Goal: Task Accomplishment & Management: Manage account settings

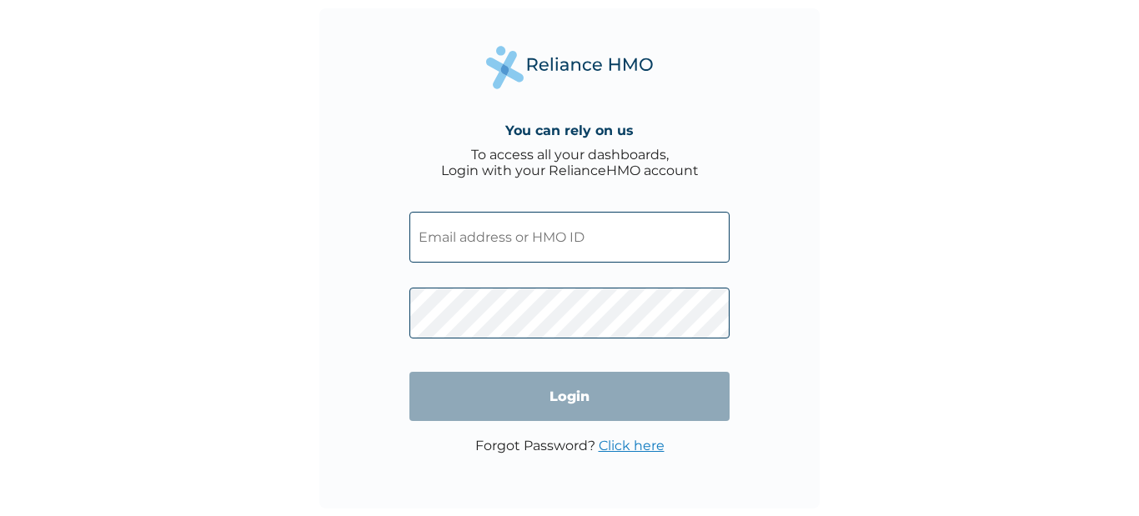
click at [477, 221] on input "text" at bounding box center [570, 237] width 320 height 51
type input "ogunsanya.olusegun@sinotrucknigeria.com"
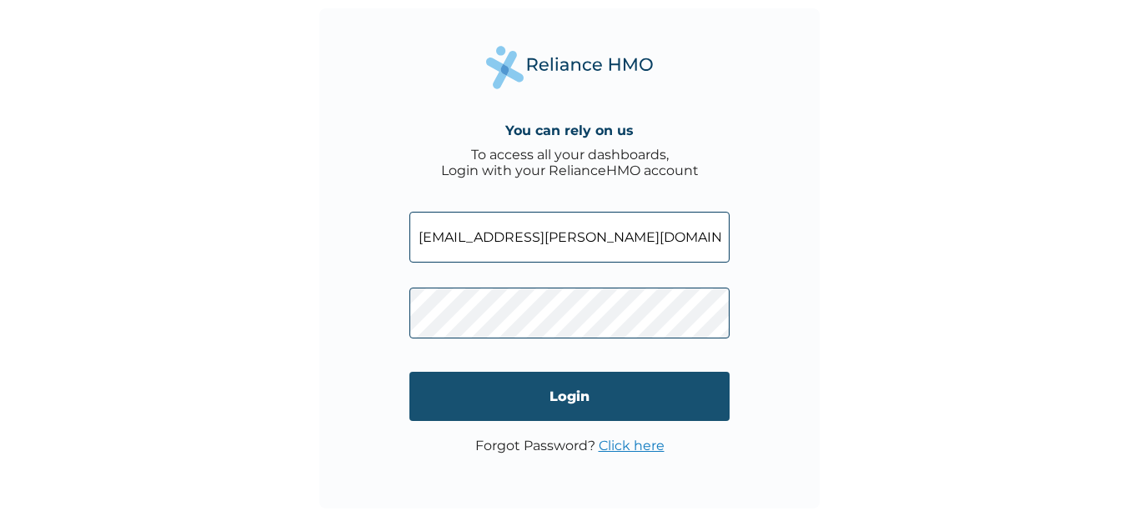
click at [551, 391] on input "Login" at bounding box center [570, 396] width 320 height 49
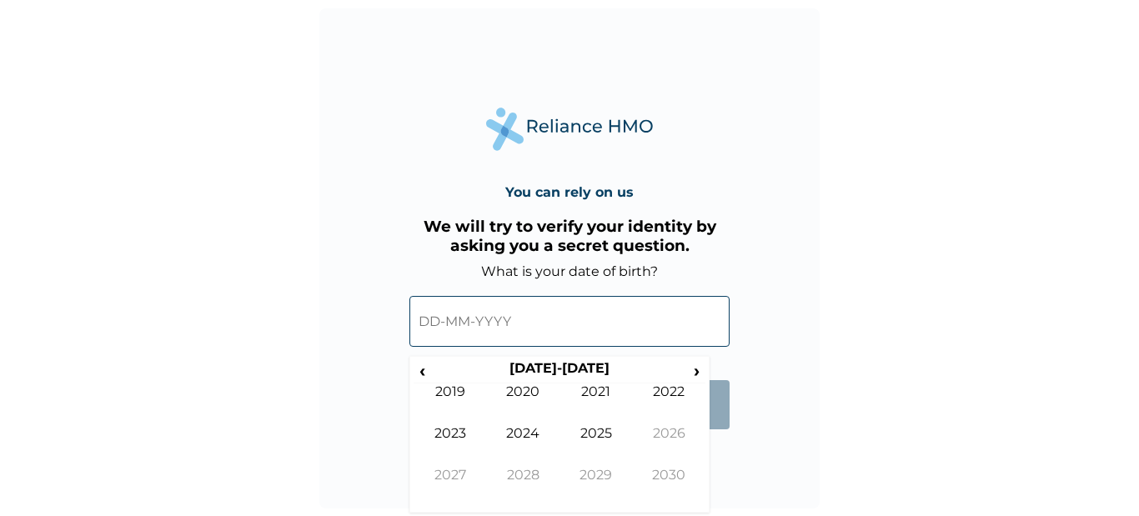
click at [536, 305] on input "text" at bounding box center [570, 321] width 320 height 51
click at [424, 360] on span "‹" at bounding box center [423, 370] width 18 height 21
click at [421, 367] on span "‹" at bounding box center [423, 370] width 18 height 21
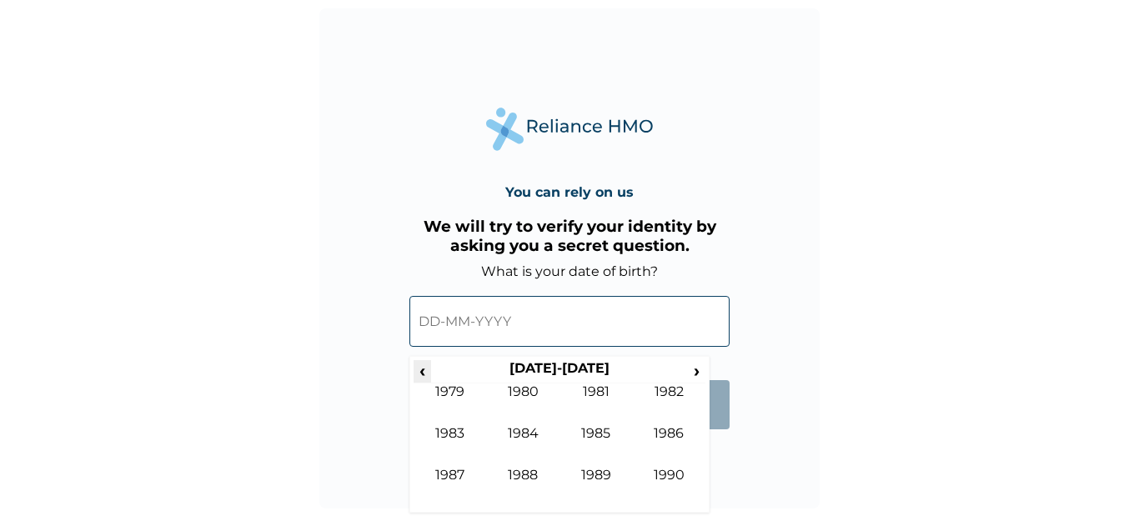
click at [421, 367] on span "‹" at bounding box center [423, 370] width 18 height 21
click at [692, 369] on span "›" at bounding box center [697, 370] width 18 height 21
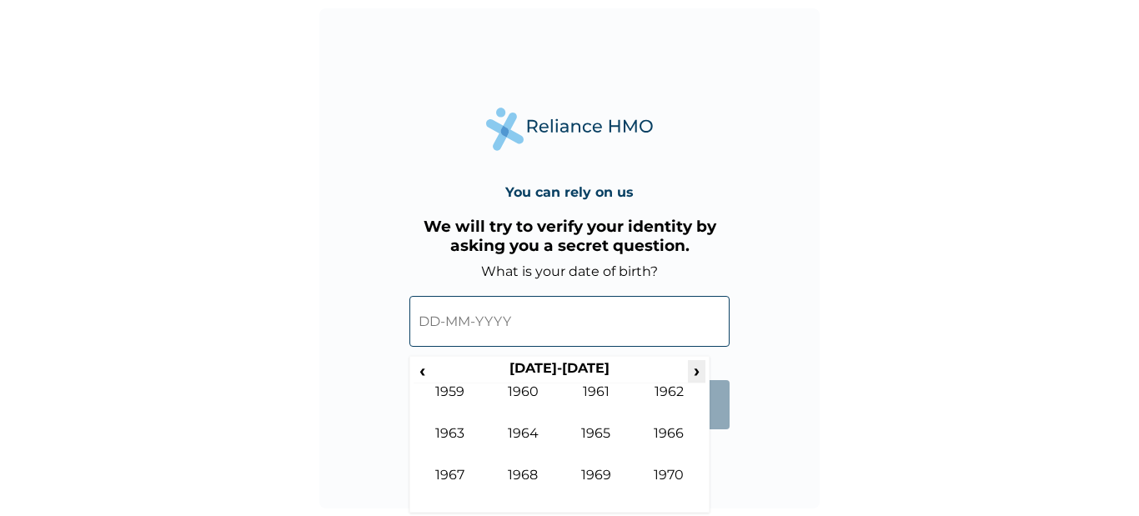
click at [692, 369] on span "›" at bounding box center [697, 370] width 18 height 21
click at [653, 397] on td "1992" at bounding box center [669, 405] width 73 height 42
click at [465, 480] on td "Sep" at bounding box center [450, 488] width 73 height 42
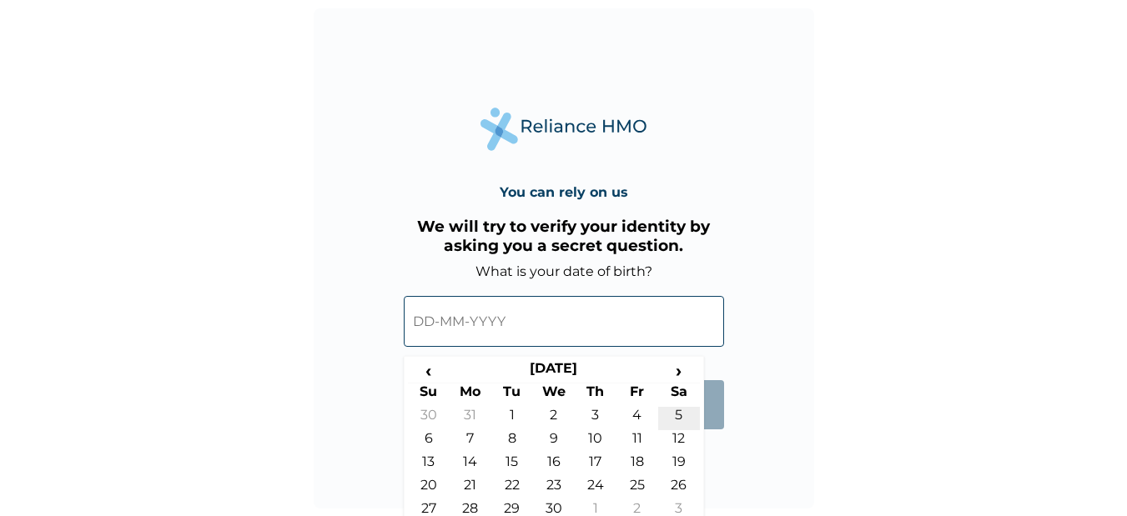
click at [664, 423] on td "5" at bounding box center [679, 418] width 42 height 23
type input "05-09-1992"
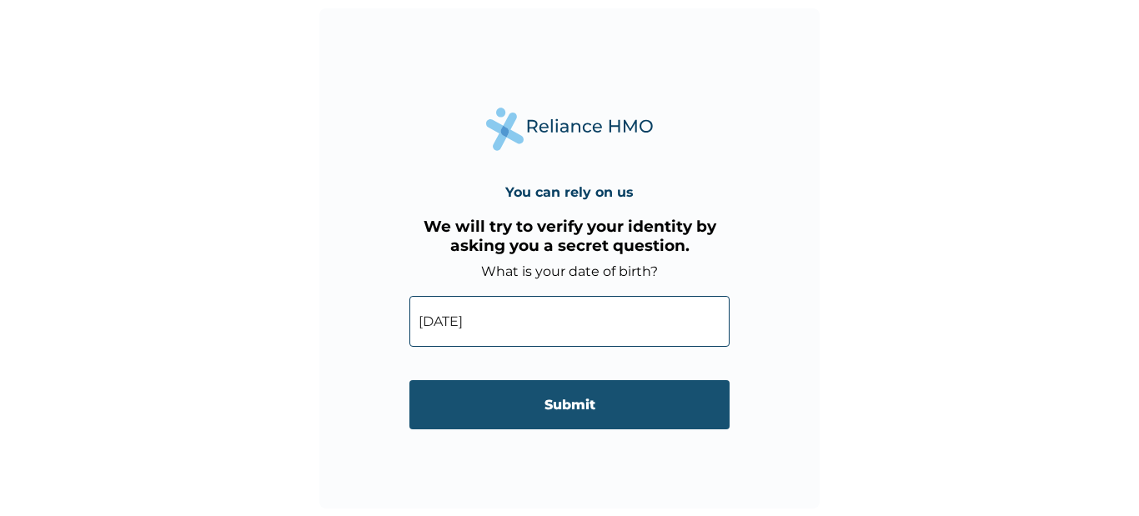
click at [596, 402] on input "Submit" at bounding box center [570, 404] width 320 height 49
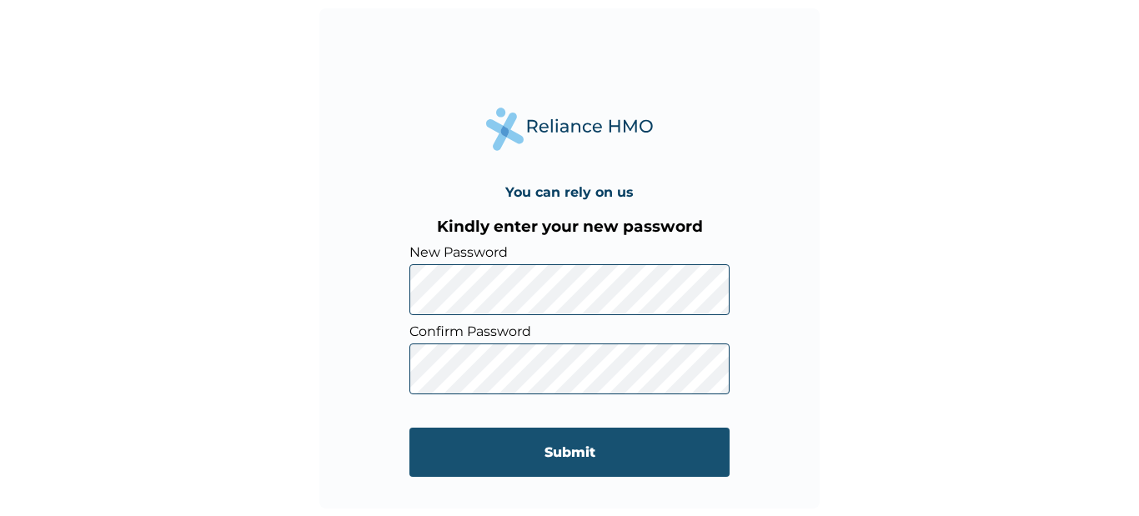
click at [539, 437] on input "Submit" at bounding box center [570, 452] width 320 height 49
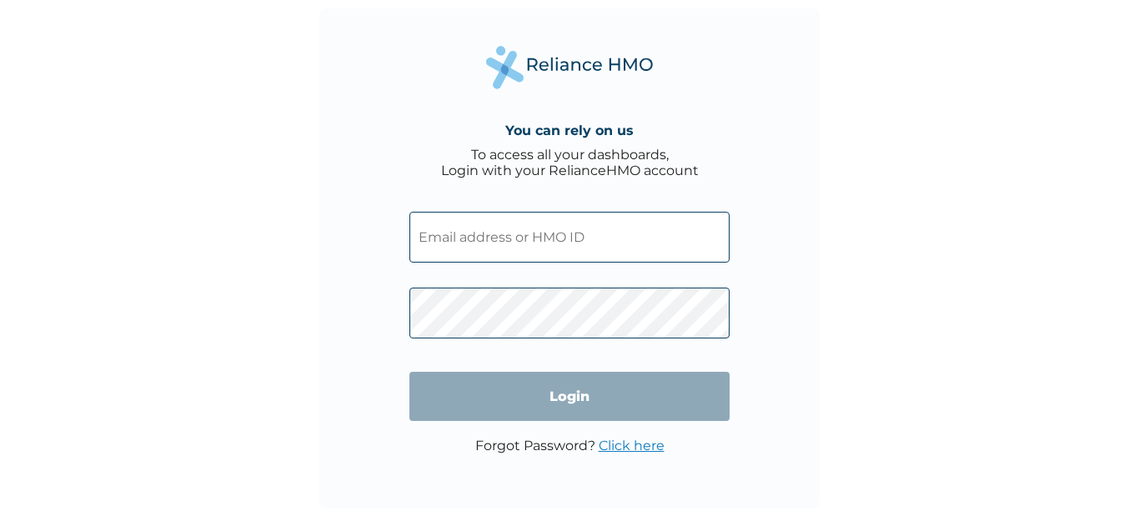
click at [504, 245] on input "text" at bounding box center [570, 237] width 320 height 51
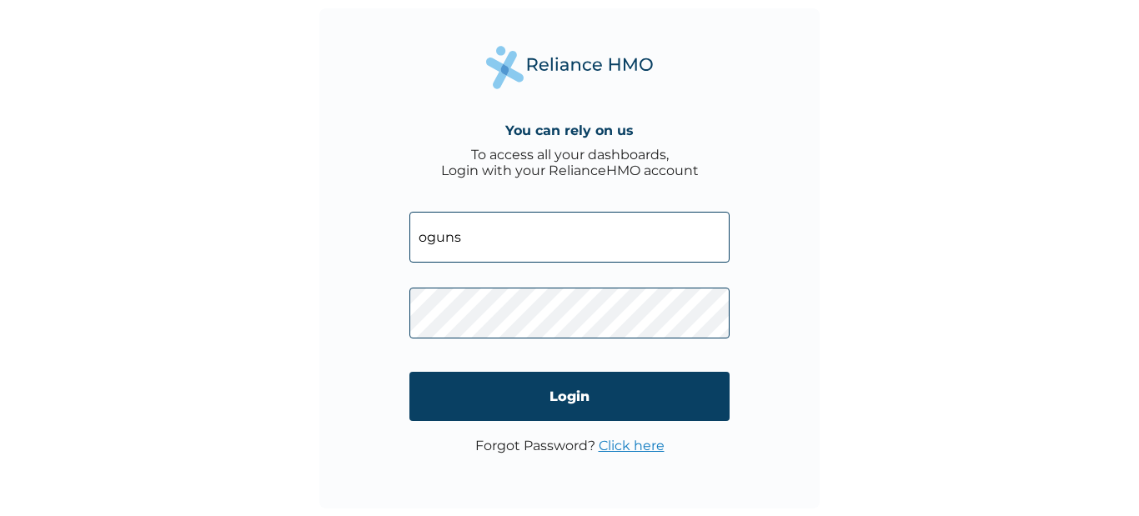
type input "ogunsanya.olusegun@sinotrucknigeria.com"
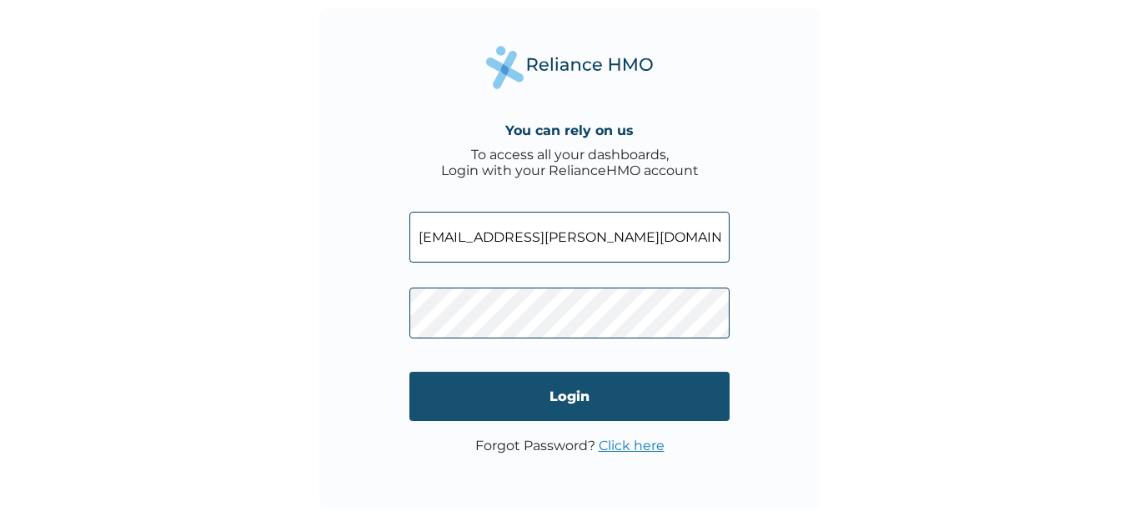
click at [547, 400] on input "Login" at bounding box center [570, 396] width 320 height 49
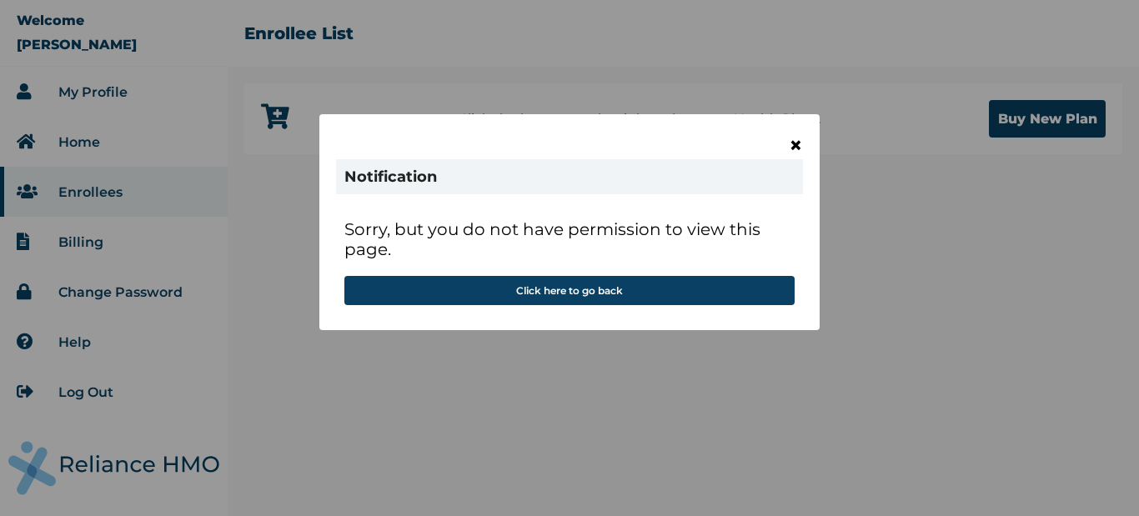
click at [794, 138] on span "×" at bounding box center [796, 145] width 14 height 28
click at [799, 144] on span "×" at bounding box center [796, 145] width 14 height 28
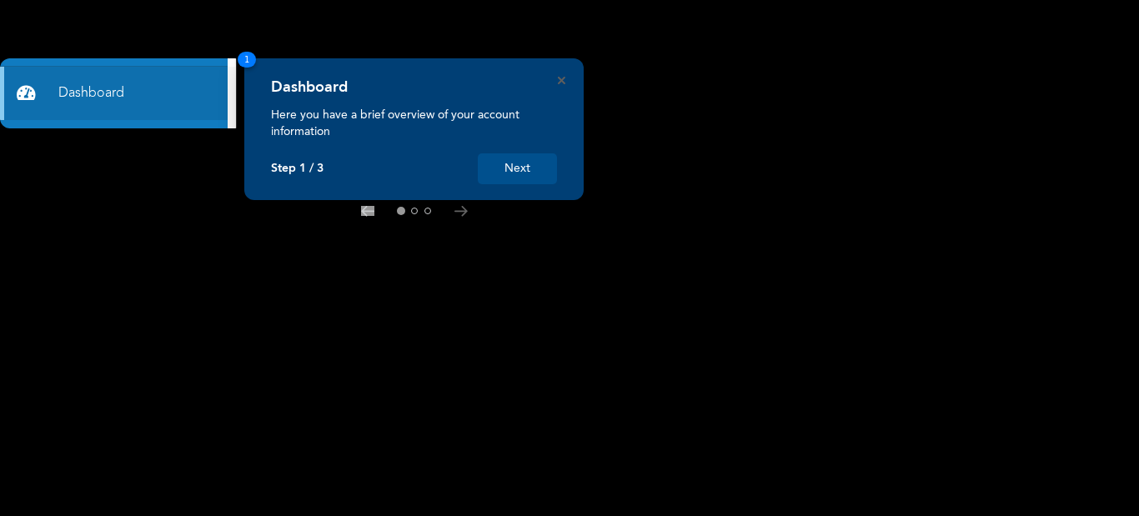
click at [500, 164] on button "Next" at bounding box center [517, 168] width 79 height 31
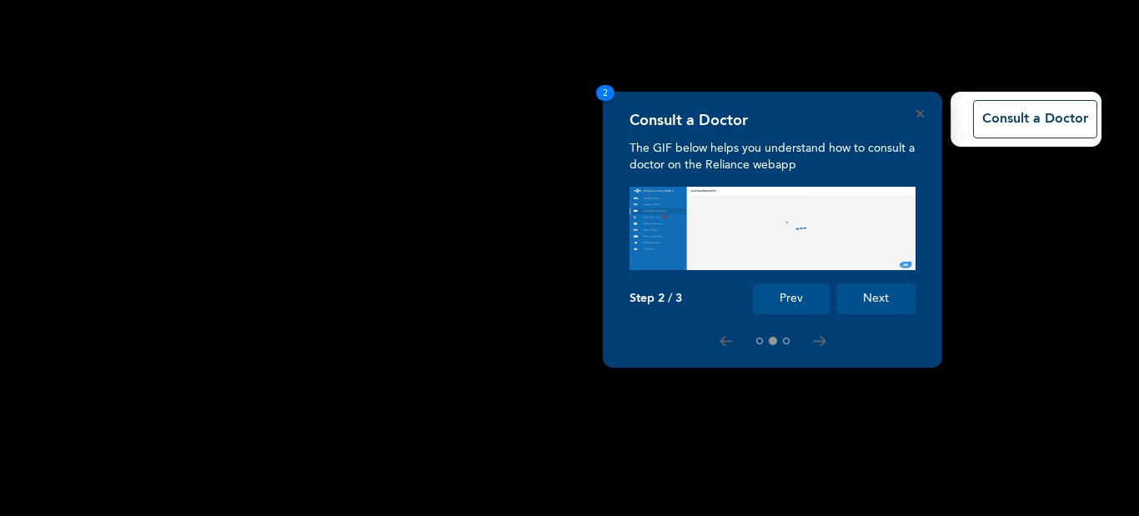
click at [878, 289] on button "Next" at bounding box center [876, 299] width 79 height 31
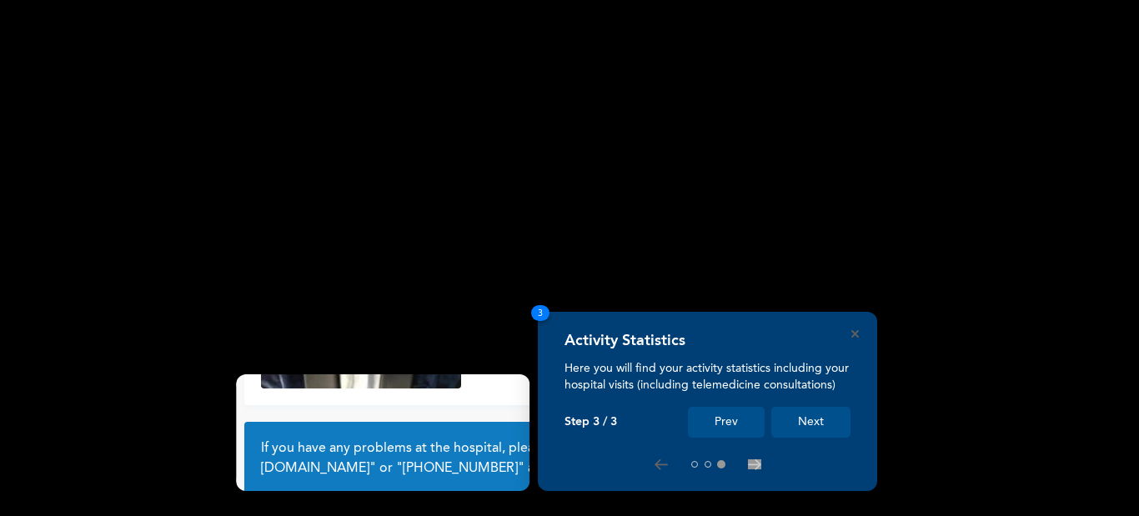
scroll to position [129, 0]
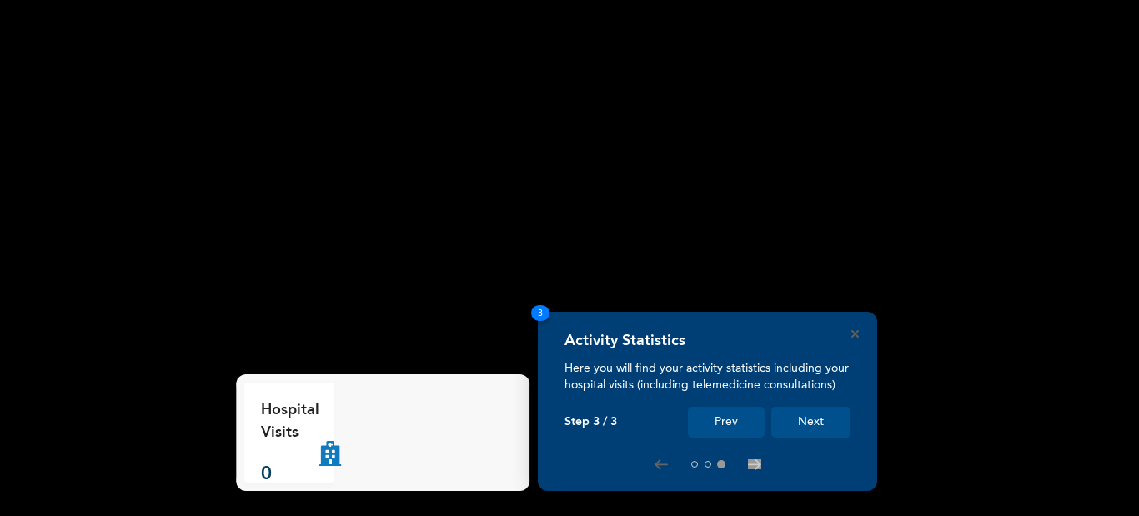
click at [805, 419] on button "Next" at bounding box center [811, 422] width 79 height 31
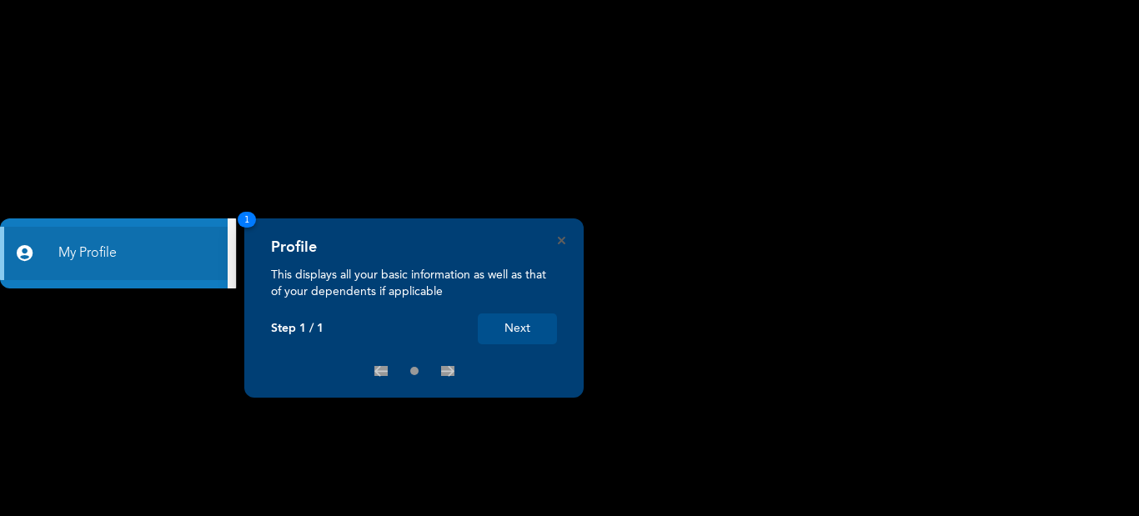
click at [544, 331] on button "Next" at bounding box center [517, 329] width 79 height 31
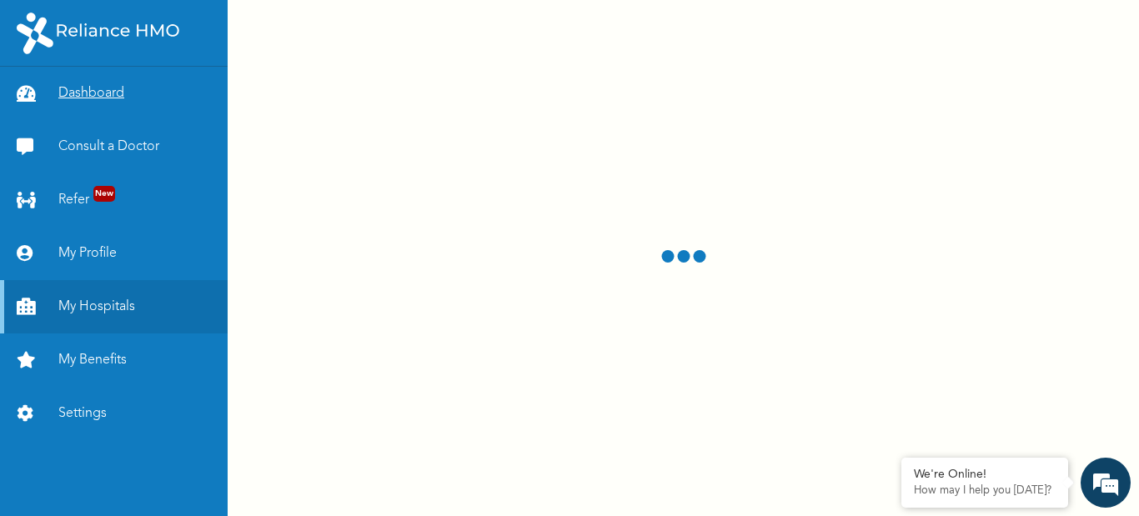
click at [73, 89] on link "Dashboard" at bounding box center [114, 93] width 228 height 53
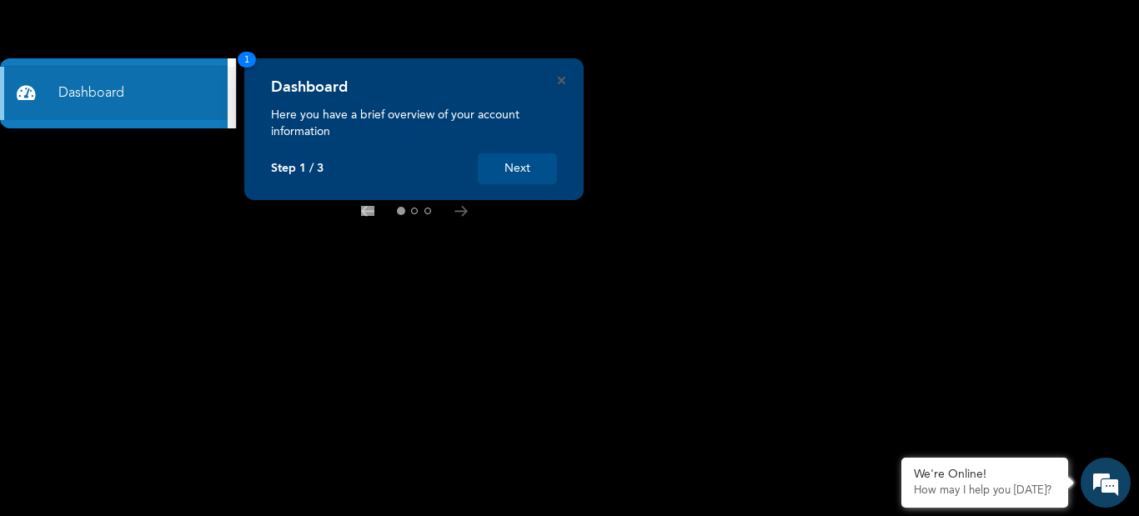
click at [521, 170] on button "Next" at bounding box center [517, 168] width 79 height 31
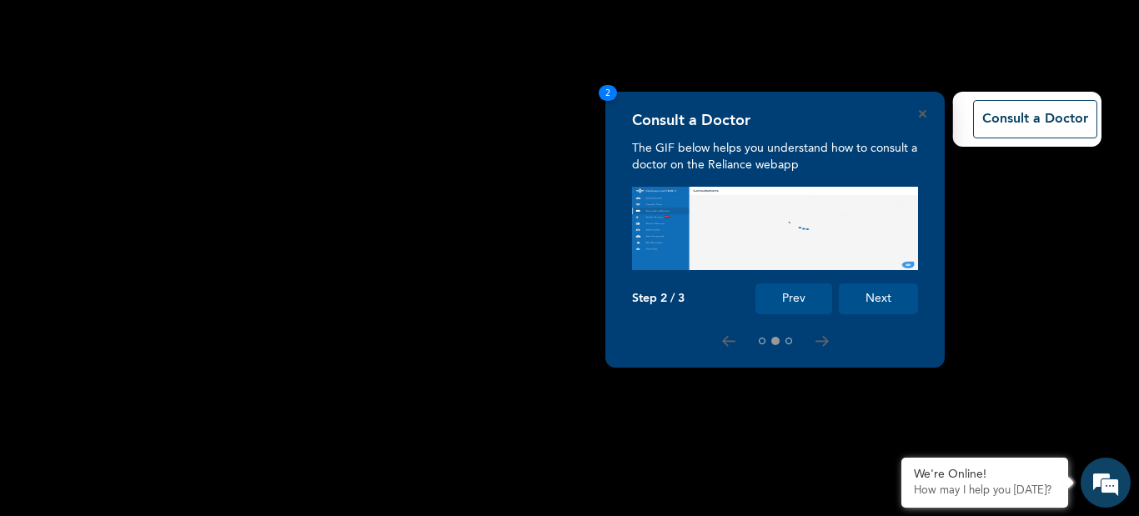
click at [888, 304] on button "Next" at bounding box center [878, 299] width 79 height 31
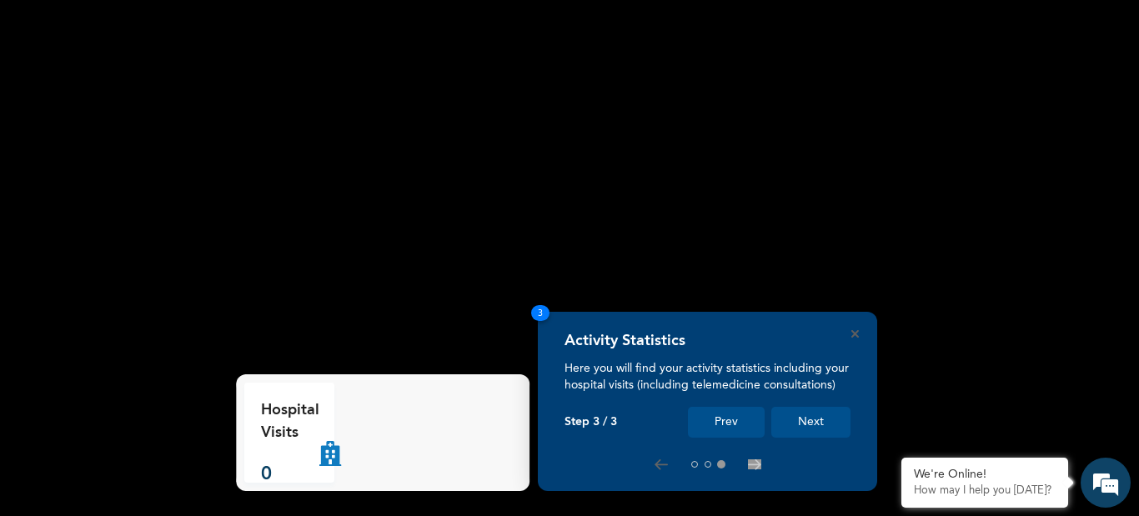
click at [799, 425] on button "Next" at bounding box center [811, 422] width 79 height 31
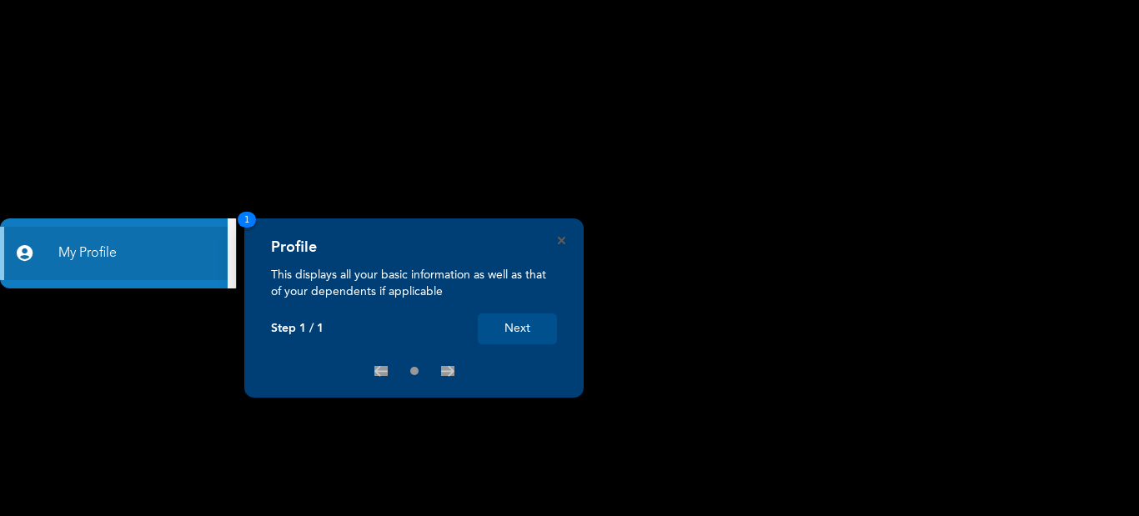
click at [533, 336] on button "Next" at bounding box center [517, 329] width 79 height 31
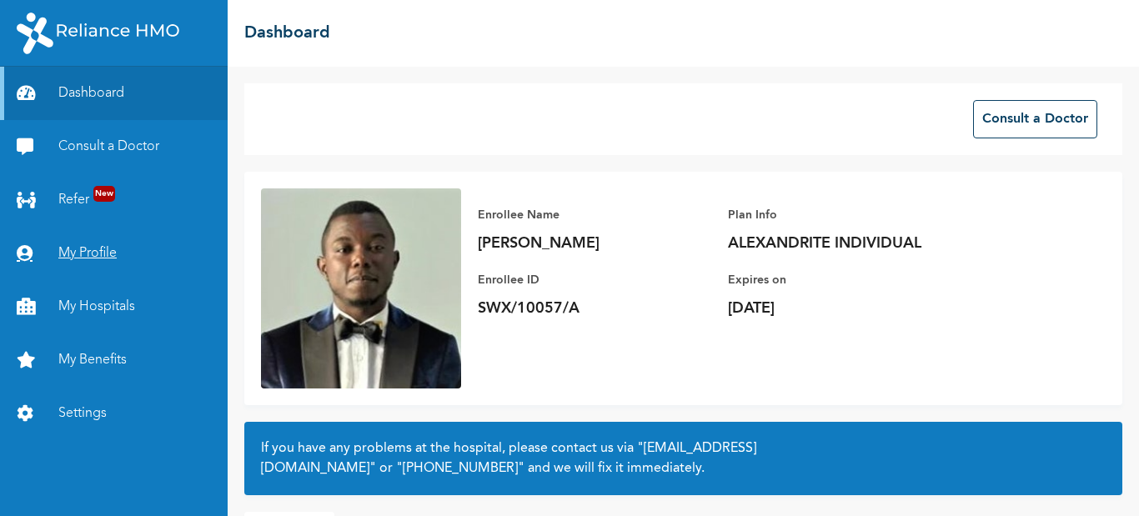
click at [127, 246] on link "My Profile" at bounding box center [114, 253] width 228 height 53
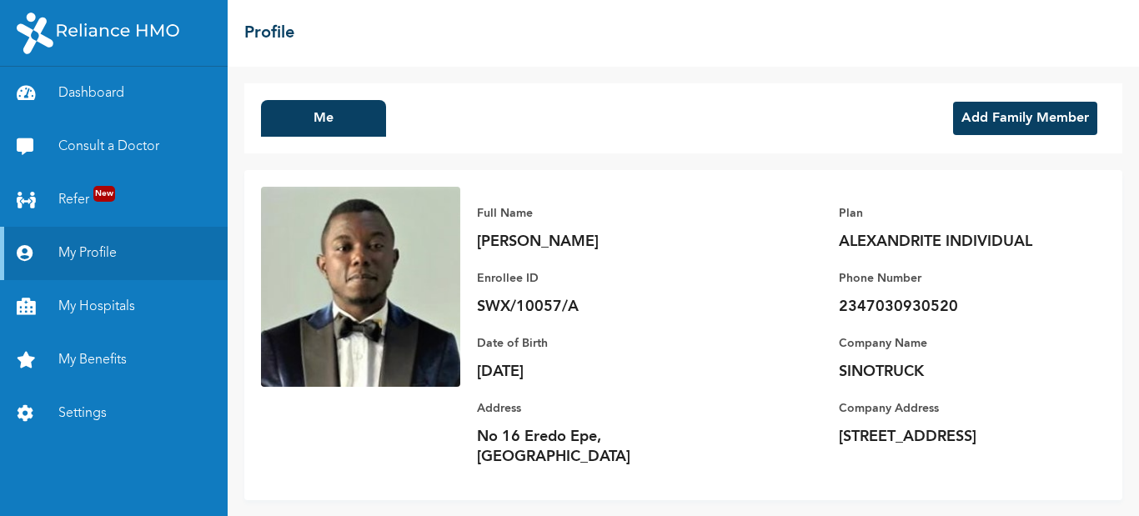
click at [1008, 117] on button "Add Family Member" at bounding box center [1025, 118] width 144 height 33
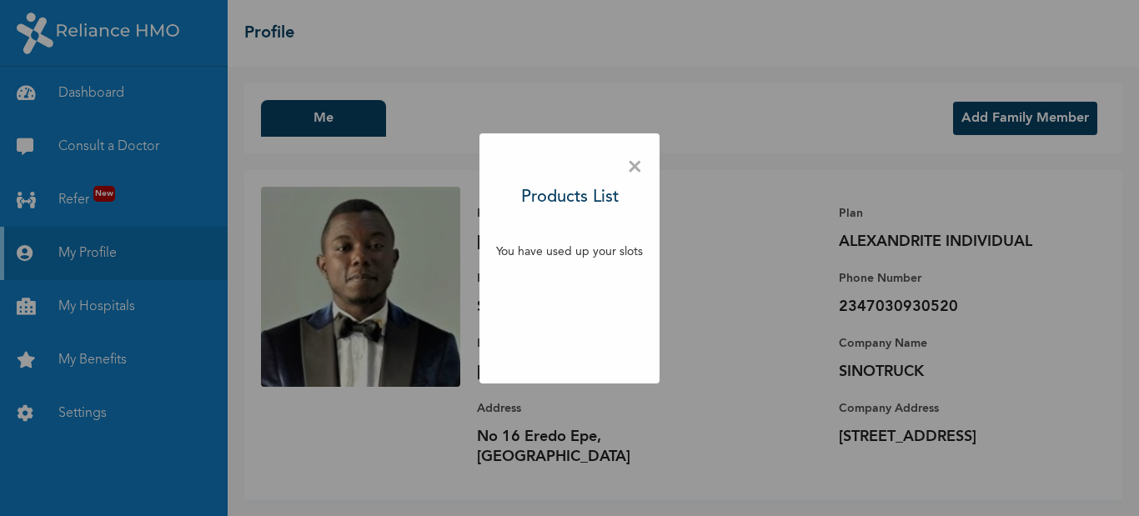
click at [632, 171] on span "×" at bounding box center [635, 167] width 16 height 35
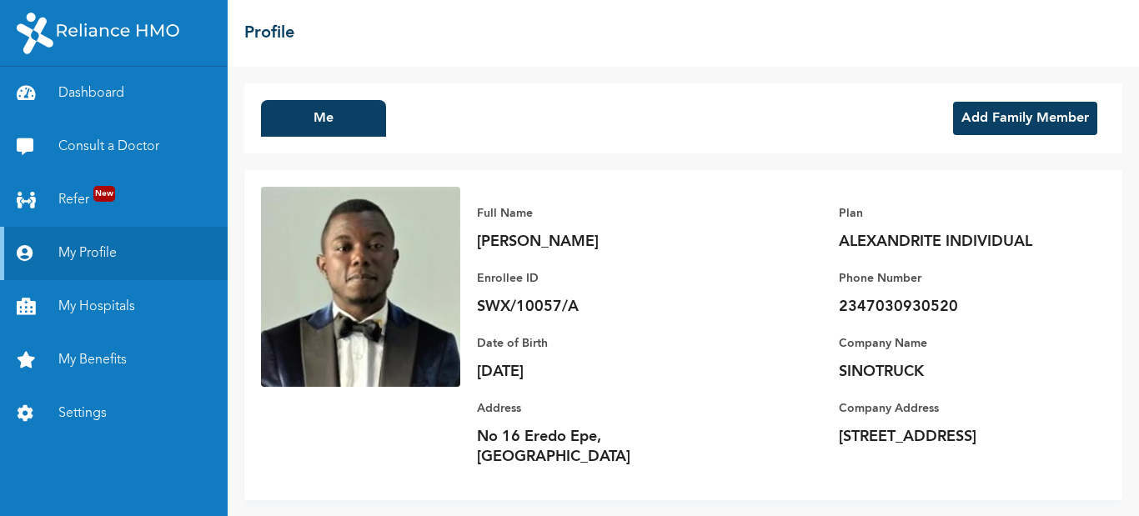
click at [1027, 121] on button "Add Family Member" at bounding box center [1025, 118] width 144 height 33
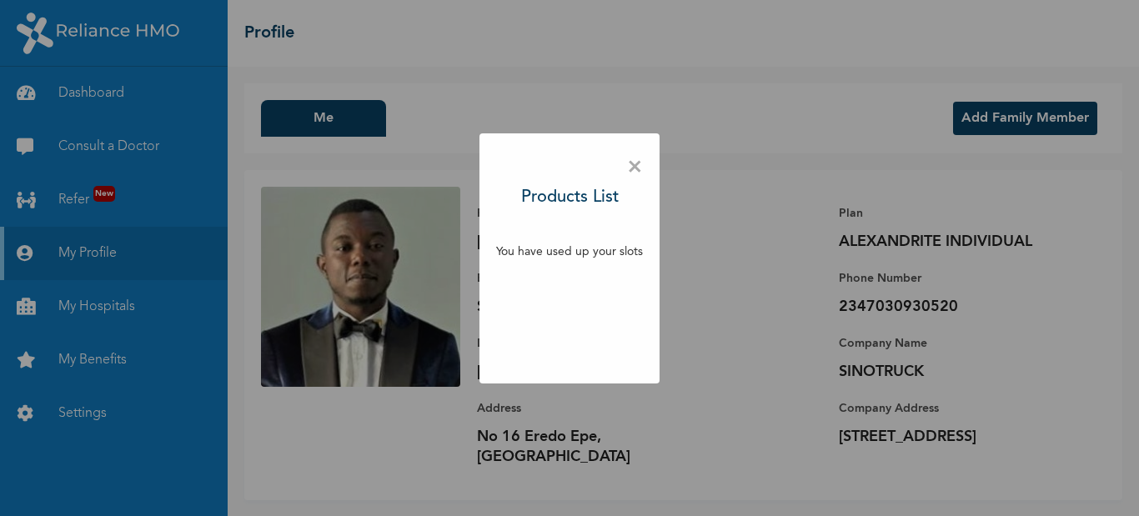
click at [732, 272] on div "× Products List You have used up your slots" at bounding box center [569, 258] width 1139 height 516
click at [640, 163] on span "×" at bounding box center [635, 167] width 16 height 35
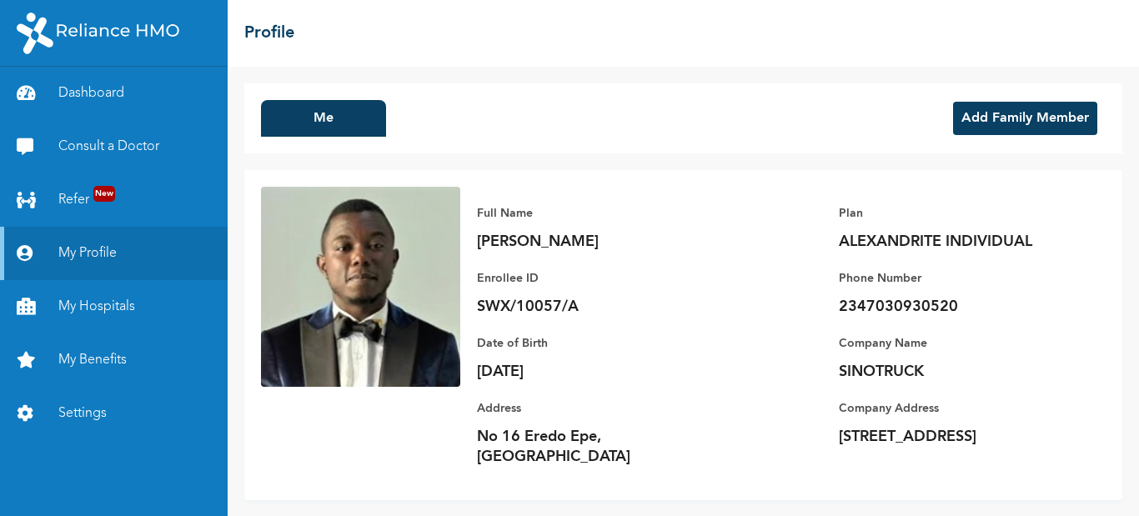
click at [1036, 119] on button "Add Family Member" at bounding box center [1025, 118] width 144 height 33
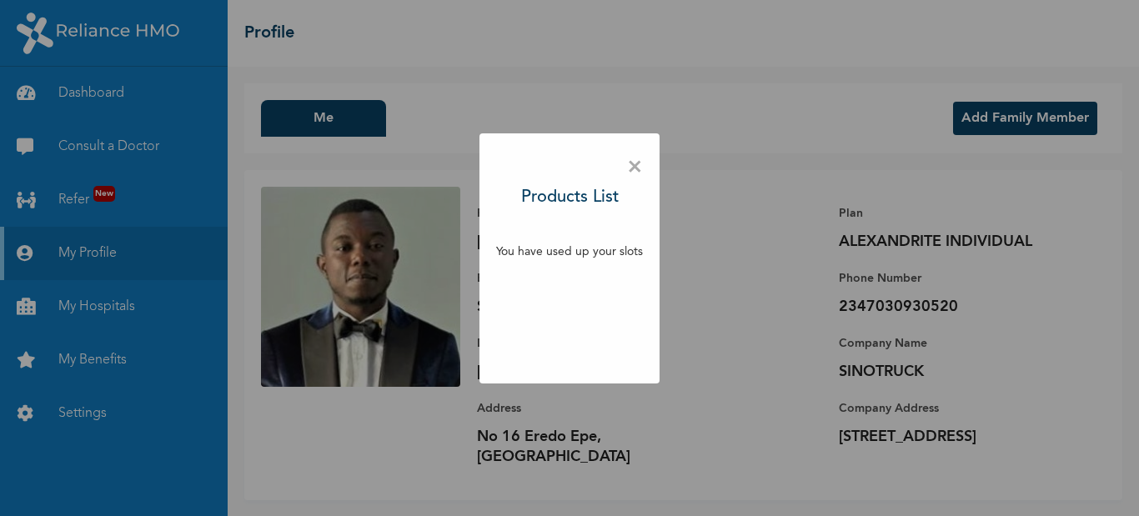
click at [636, 168] on span "×" at bounding box center [635, 167] width 16 height 35
